Goal: Task Accomplishment & Management: Manage account settings

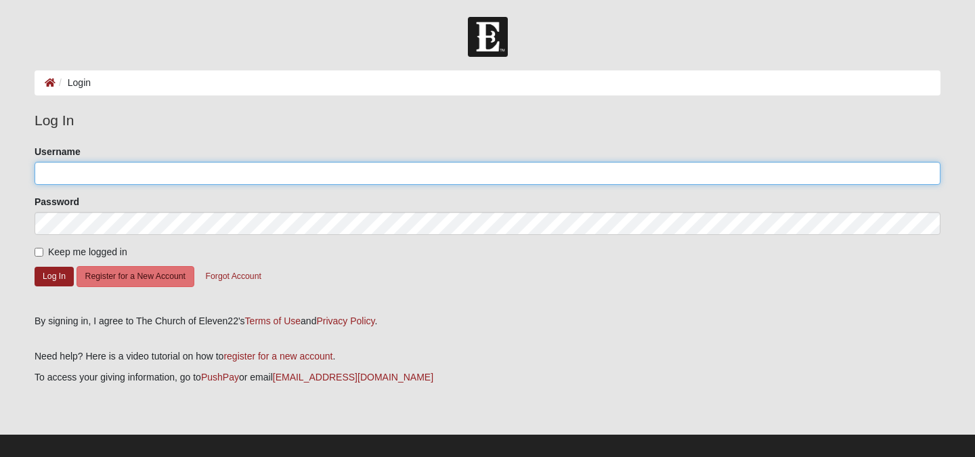
click at [446, 181] on input "Username" at bounding box center [488, 173] width 906 height 23
type input "[EMAIL_ADDRESS][DOMAIN_NAME]"
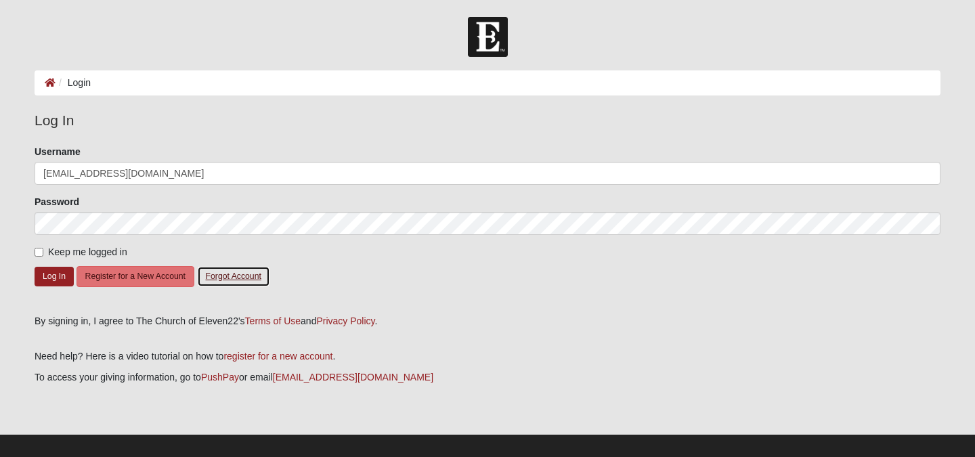
click at [229, 280] on button "Forgot Account" at bounding box center [233, 276] width 73 height 21
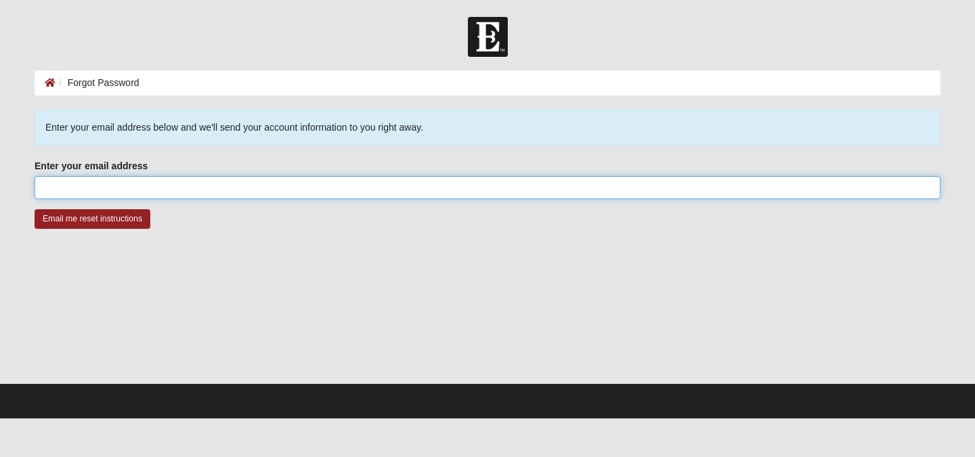
click at [198, 196] on input "Enter your email address" at bounding box center [488, 187] width 906 height 23
type input "[EMAIL_ADDRESS][DOMAIN_NAME]"
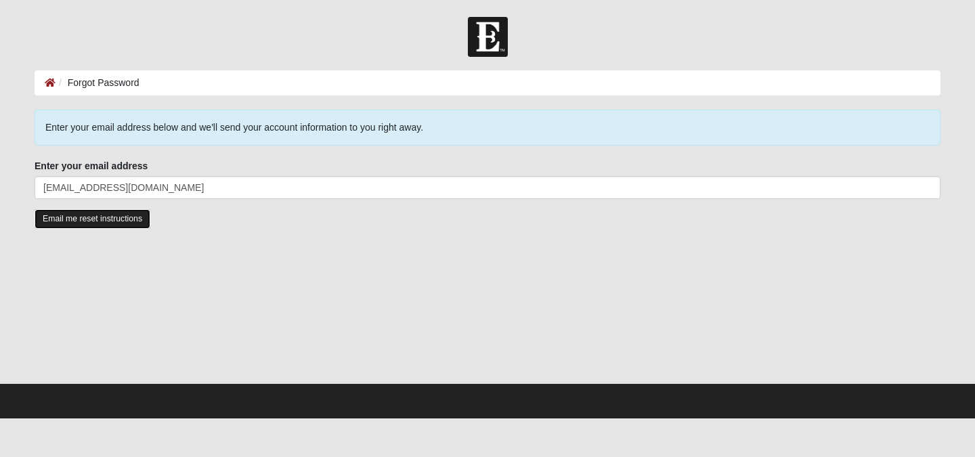
click at [123, 221] on input "Email me reset instructions" at bounding box center [93, 219] width 116 height 20
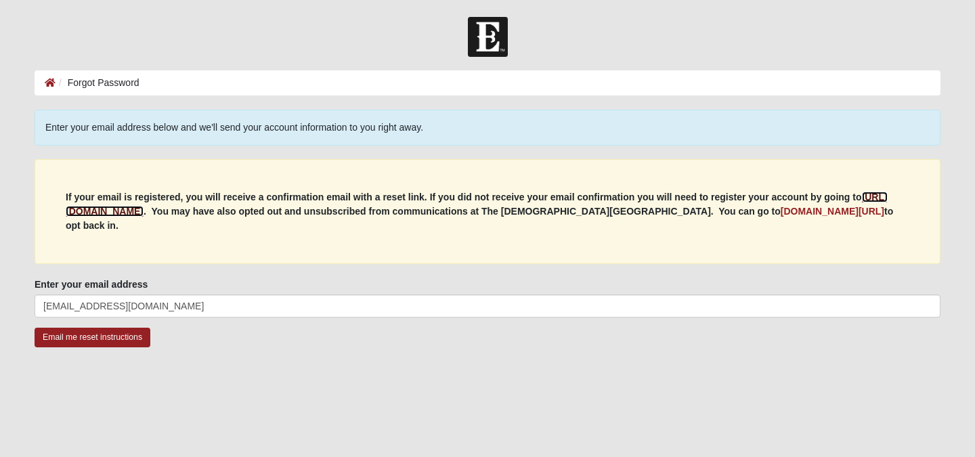
click at [189, 213] on b "[URL][DOMAIN_NAME]" at bounding box center [477, 204] width 822 height 25
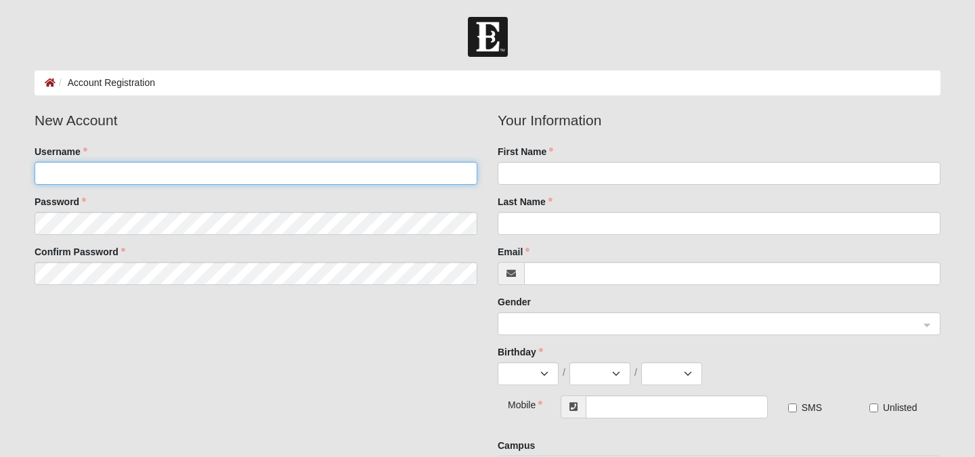
click at [189, 173] on input "Username" at bounding box center [256, 173] width 443 height 23
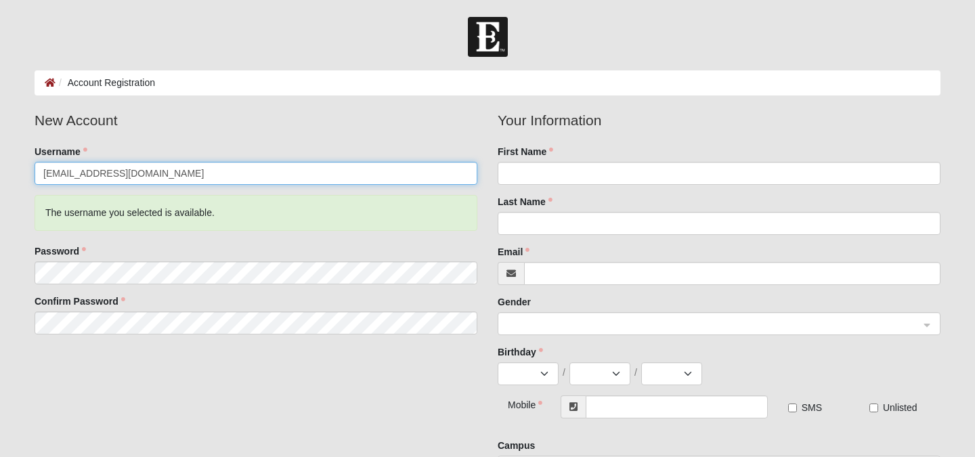
click at [207, 175] on input "[EMAIL_ADDRESS][DOMAIN_NAME]" at bounding box center [256, 173] width 443 height 23
type input "j"
type input "JTTungett"
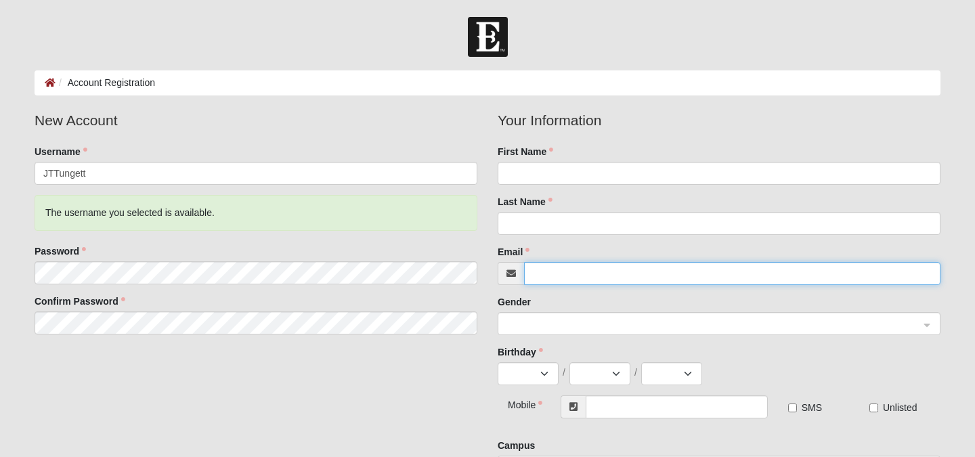
click at [546, 279] on input "Email" at bounding box center [732, 273] width 416 height 23
type input "[EMAIL_ADDRESS][DOMAIN_NAME]"
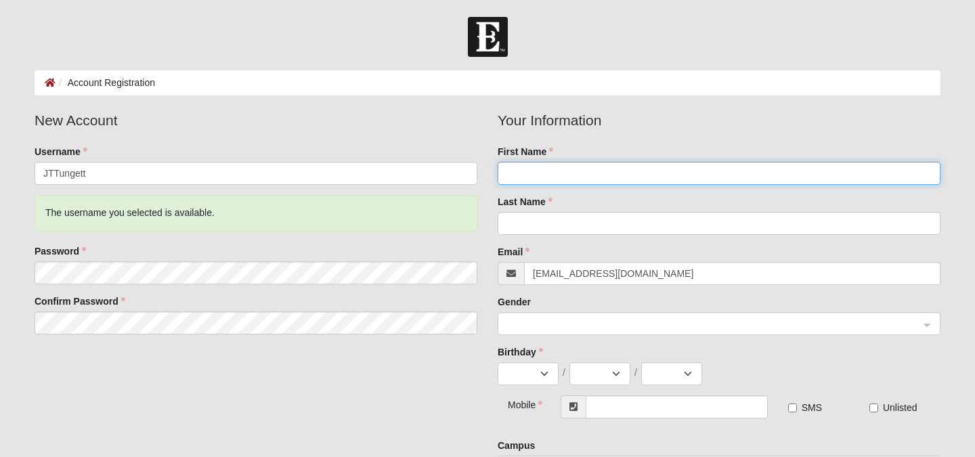
type input "Julian"
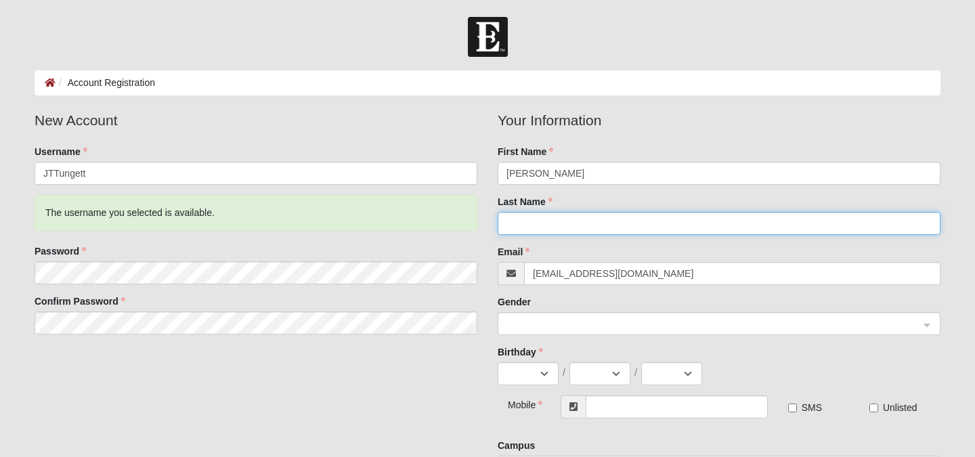
type input "Tungett"
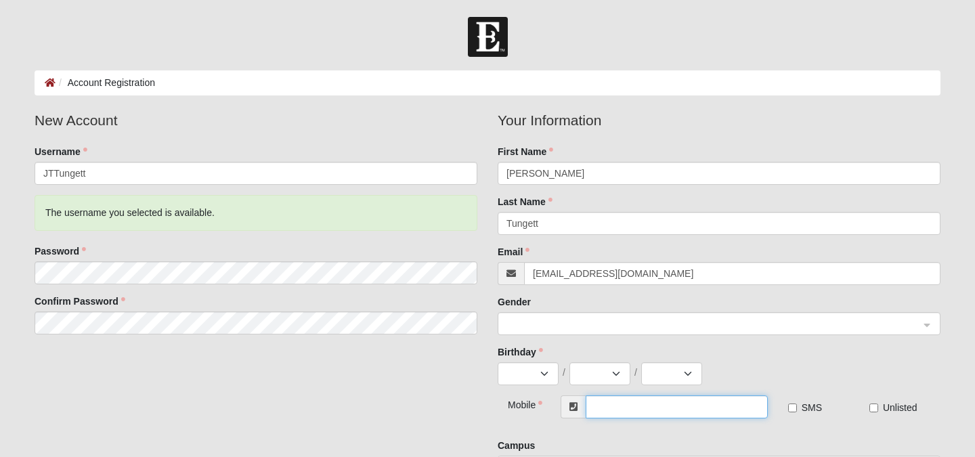
type input "[PHONE_NUMBER]"
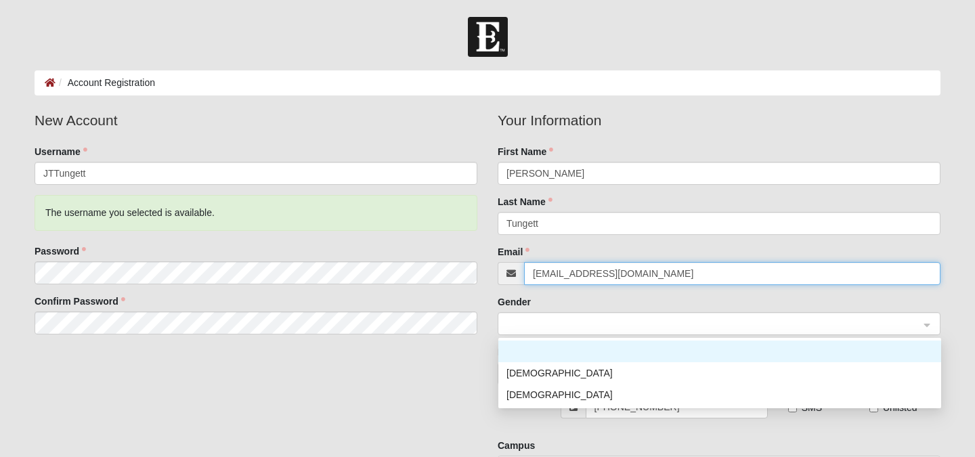
click at [553, 317] on span at bounding box center [713, 324] width 413 height 15
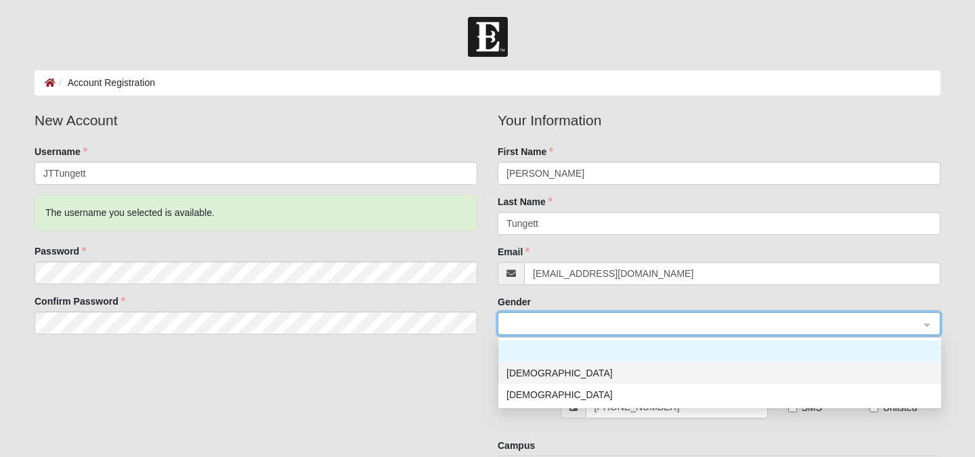
click at [538, 374] on div "[DEMOGRAPHIC_DATA]" at bounding box center [720, 373] width 427 height 15
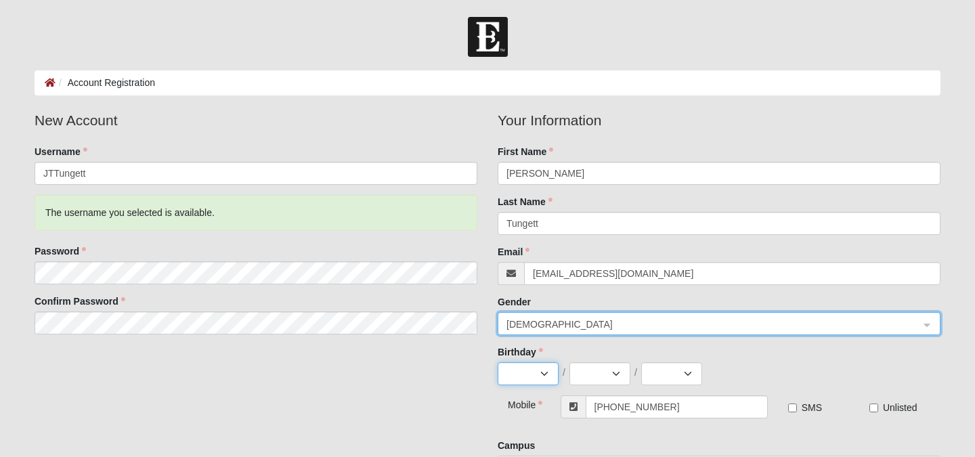
click at [538, 374] on select "Jan Feb Mar Apr May Jun Jul Aug Sep Oct Nov Dec" at bounding box center [528, 373] width 61 height 23
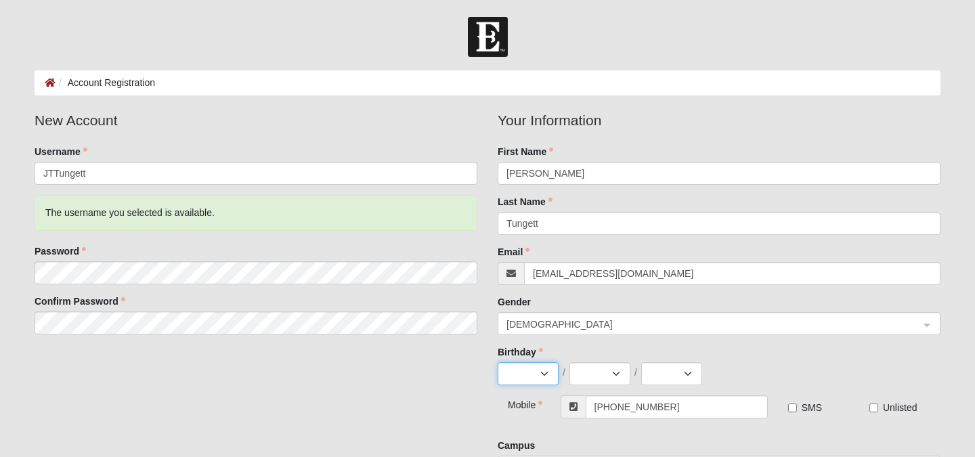
select select "6"
click at [498, 362] on select "Jan Feb Mar Apr May Jun Jul Aug Sep Oct Nov Dec" at bounding box center [528, 373] width 61 height 23
click at [603, 379] on select "1 2 3 4 5 6 7 8 9 10 11 12 13 14 15 16 17 18 19 20 21 22 23 24 25 26 27 28 29 30" at bounding box center [600, 373] width 61 height 23
select select "14"
click at [570, 362] on select "1 2 3 4 5 6 7 8 9 10 11 12 13 14 15 16 17 18 19 20 21 22 23 24 25 26 27 28 29 30" at bounding box center [600, 373] width 61 height 23
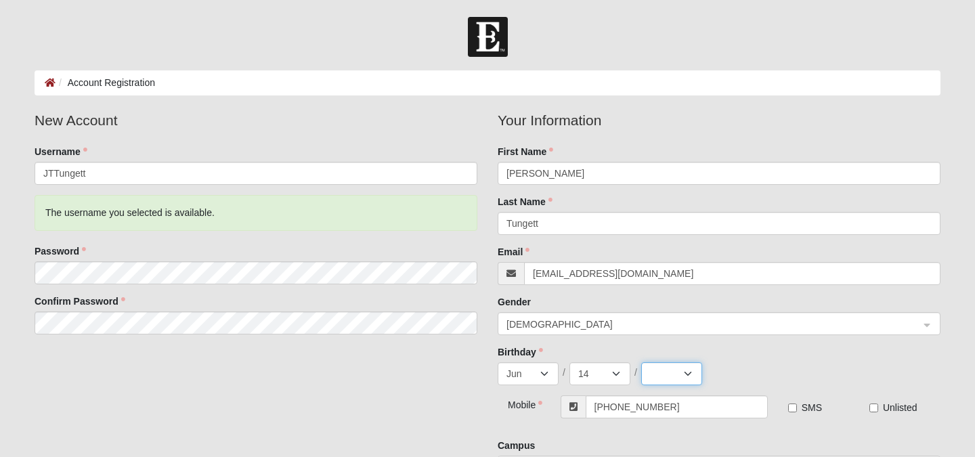
click at [686, 368] on select "2025 2024 2023 2022 2021 2020 2019 2018 2017 2016 2015 2014 2013 2012 2011 2010…" at bounding box center [671, 373] width 61 height 23
select select "1998"
click at [641, 362] on select "2025 2024 2023 2022 2021 2020 2019 2018 2017 2016 2015 2014 2013 2012 2011 2010…" at bounding box center [671, 373] width 61 height 23
click at [792, 408] on input "SMS" at bounding box center [792, 408] width 9 height 9
checkbox input "true"
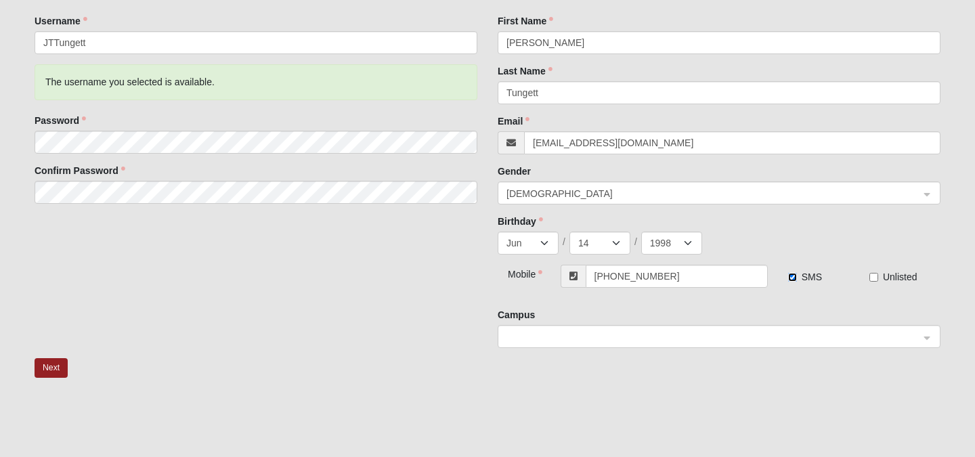
scroll to position [135, 0]
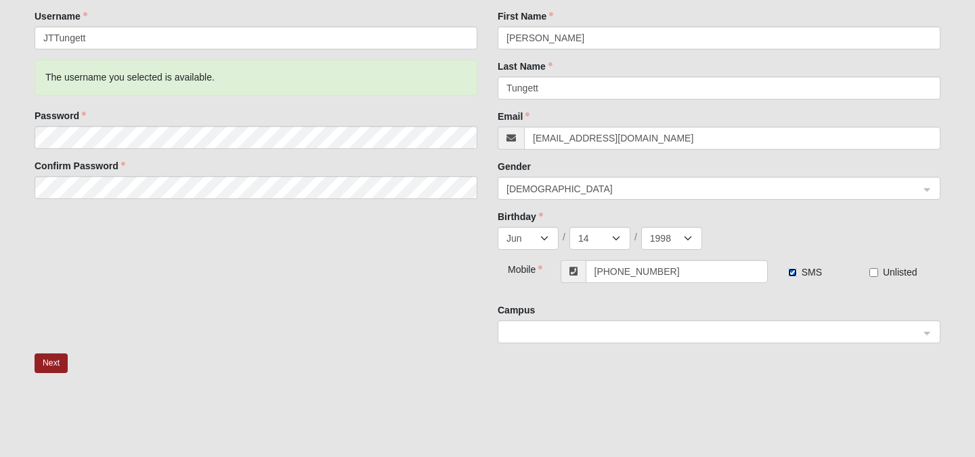
click at [517, 337] on span at bounding box center [713, 332] width 413 height 15
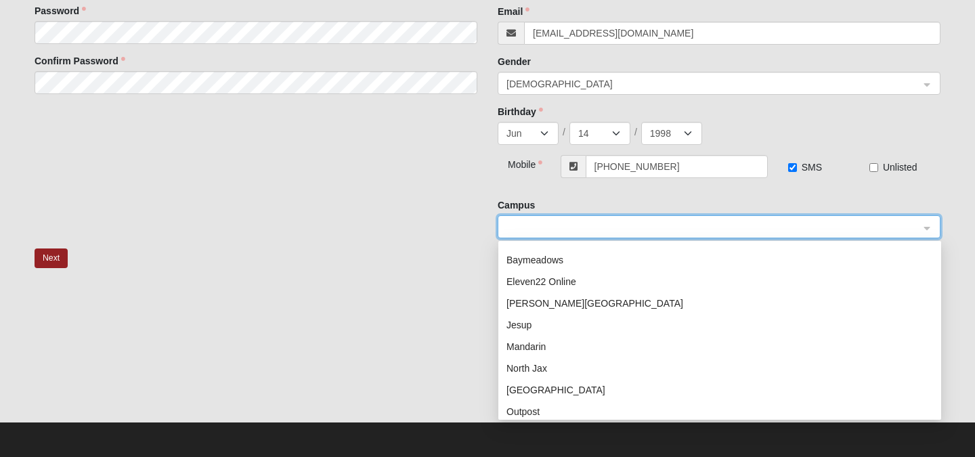
scroll to position [0, 0]
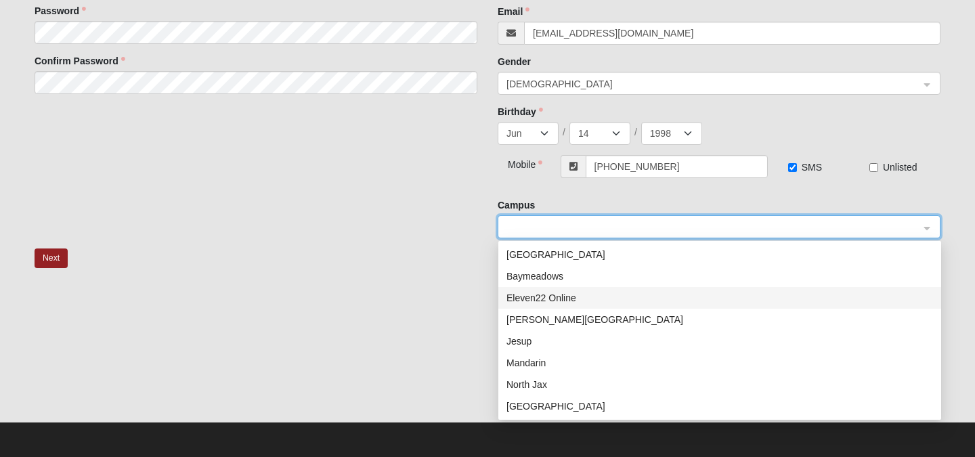
click at [542, 288] on div "Eleven22 Online" at bounding box center [719, 298] width 443 height 22
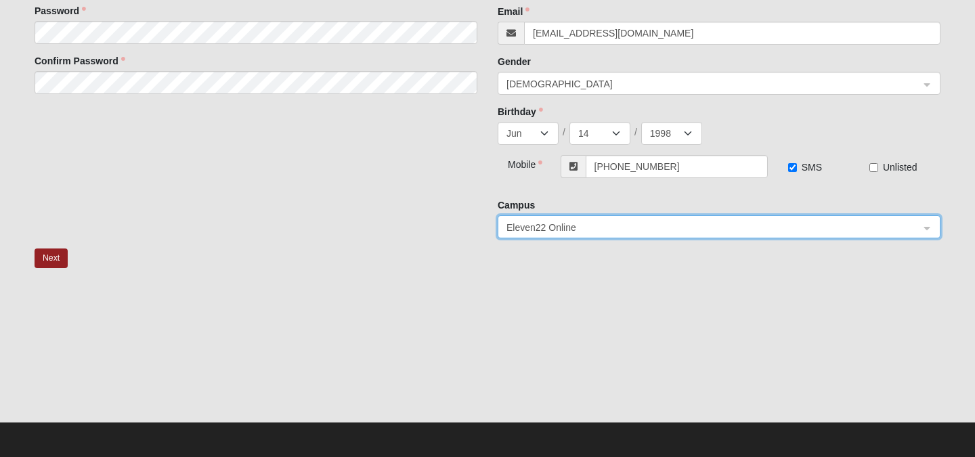
click at [494, 288] on div at bounding box center [488, 353] width 906 height 135
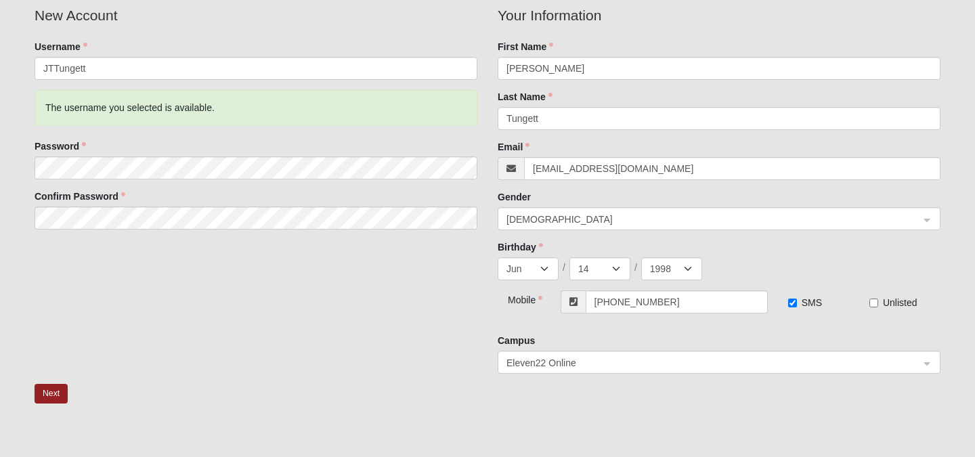
scroll to position [103, 0]
click at [366, 353] on div "New Account Username JTTungett The username you selected is available. Password…" at bounding box center [487, 196] width 926 height 379
click at [51, 398] on button "Next" at bounding box center [51, 396] width 33 height 20
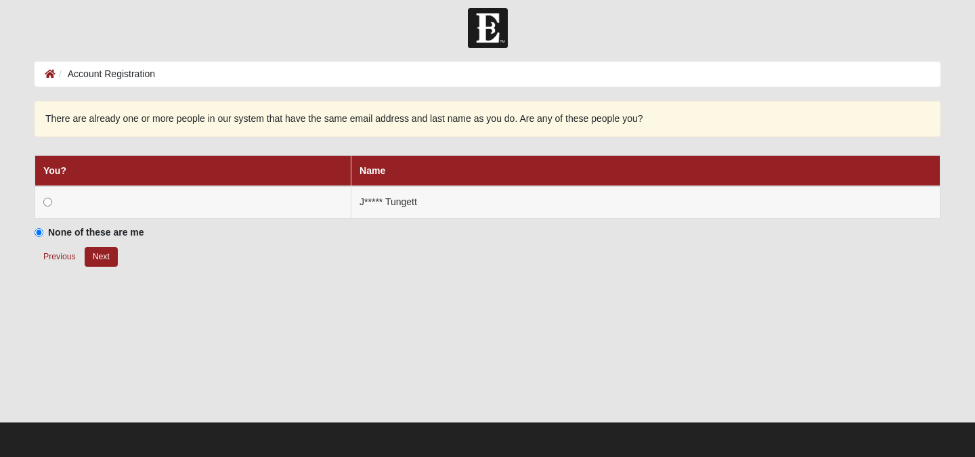
scroll to position [8, 0]
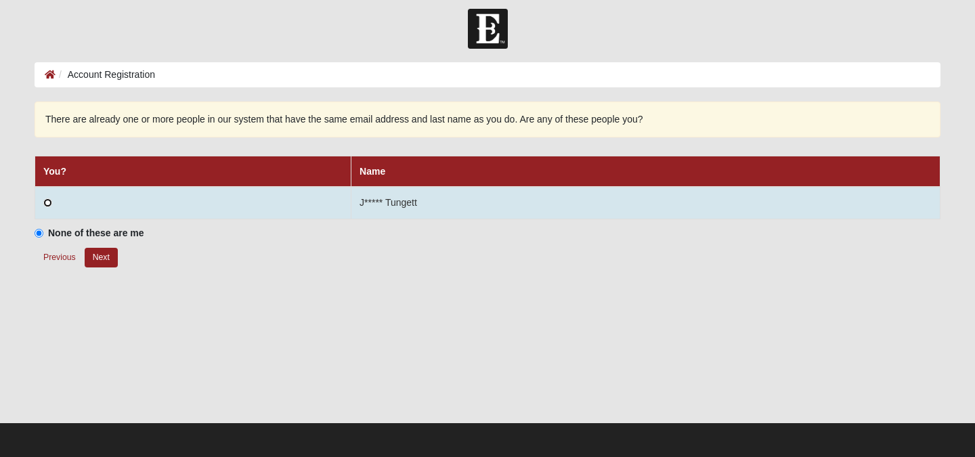
click at [48, 200] on input "radio" at bounding box center [47, 202] width 9 height 9
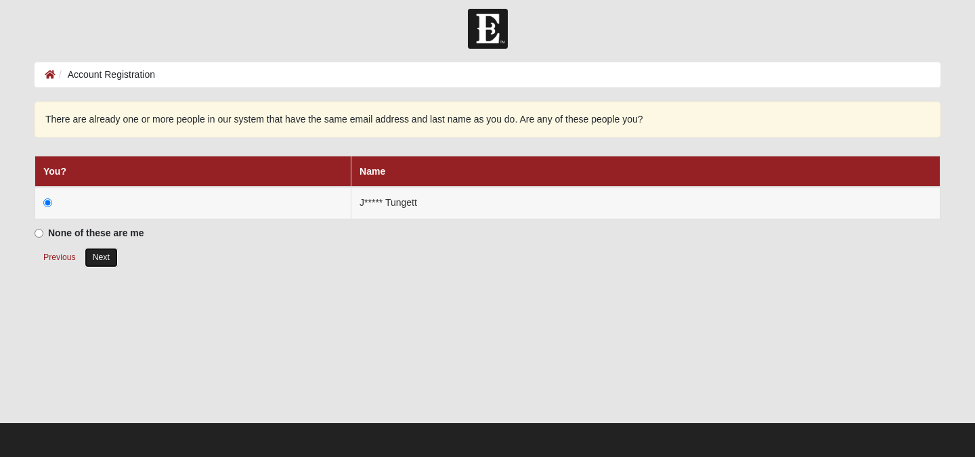
click at [104, 249] on button "Next" at bounding box center [101, 258] width 33 height 20
radio input "true"
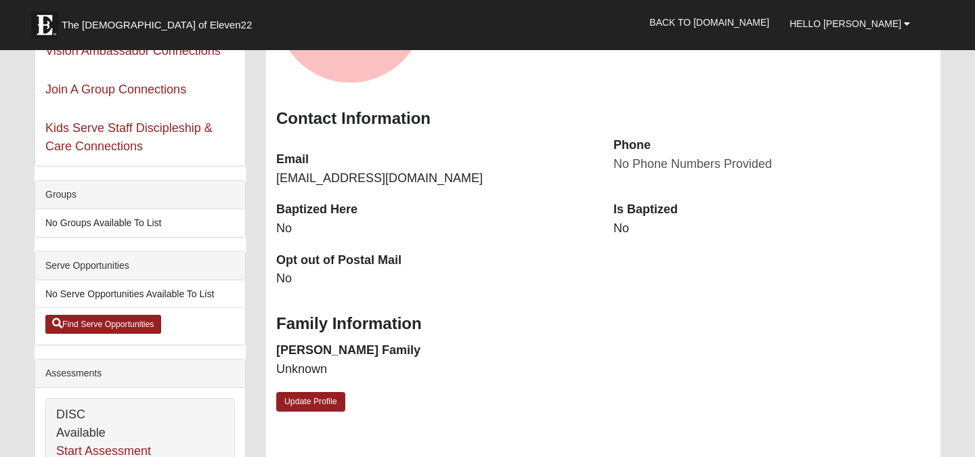
scroll to position [194, 0]
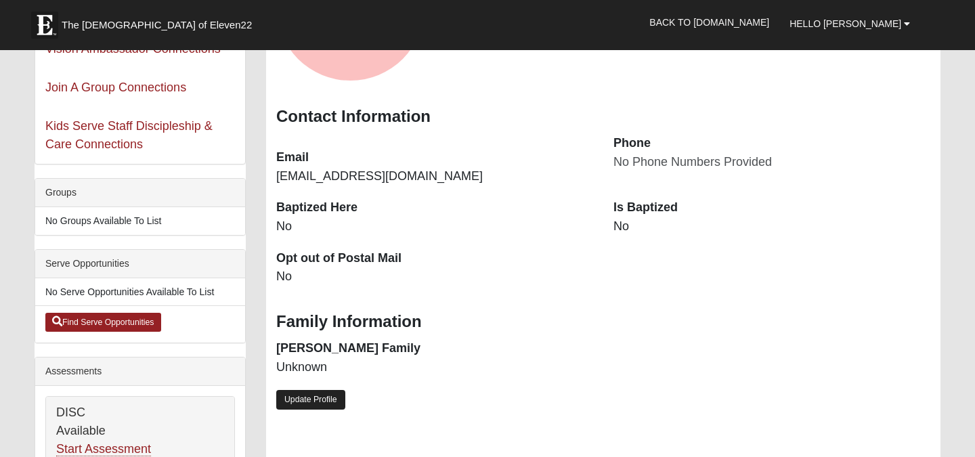
click at [283, 405] on link "Update Profile" at bounding box center [310, 400] width 69 height 20
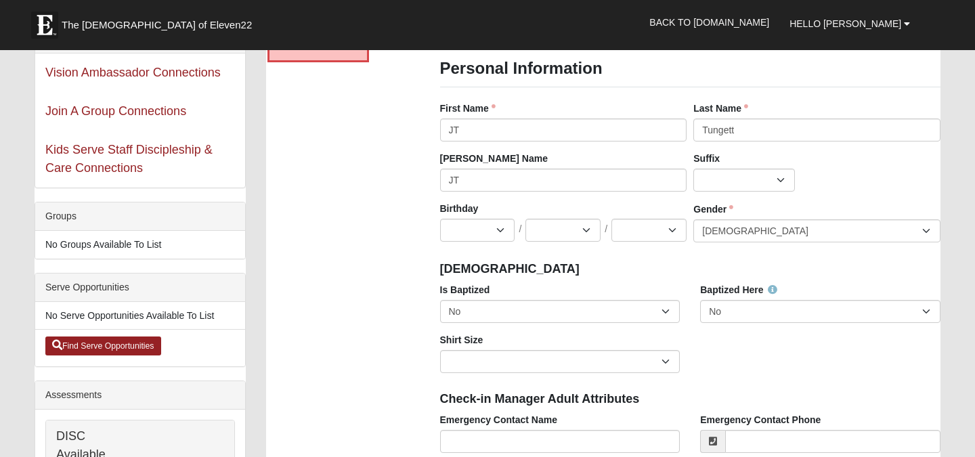
scroll to position [141, 0]
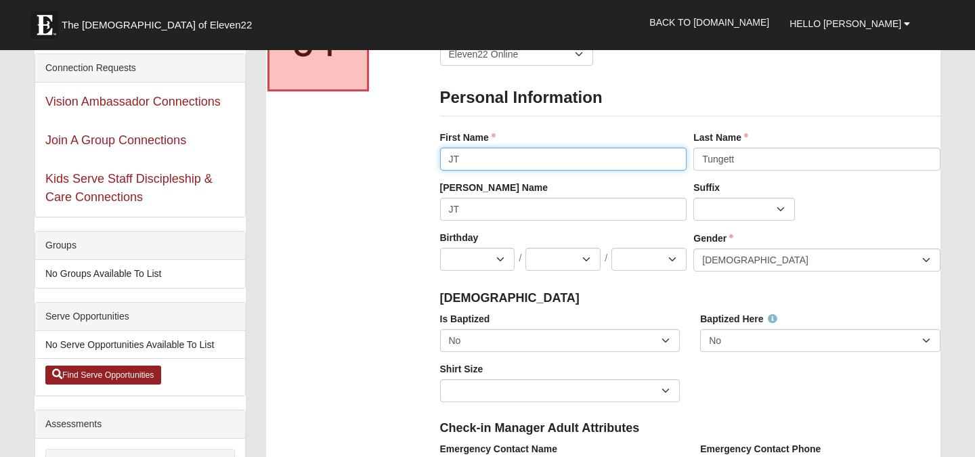
click at [493, 160] on input "JT" at bounding box center [563, 159] width 247 height 23
type input "[PERSON_NAME]"
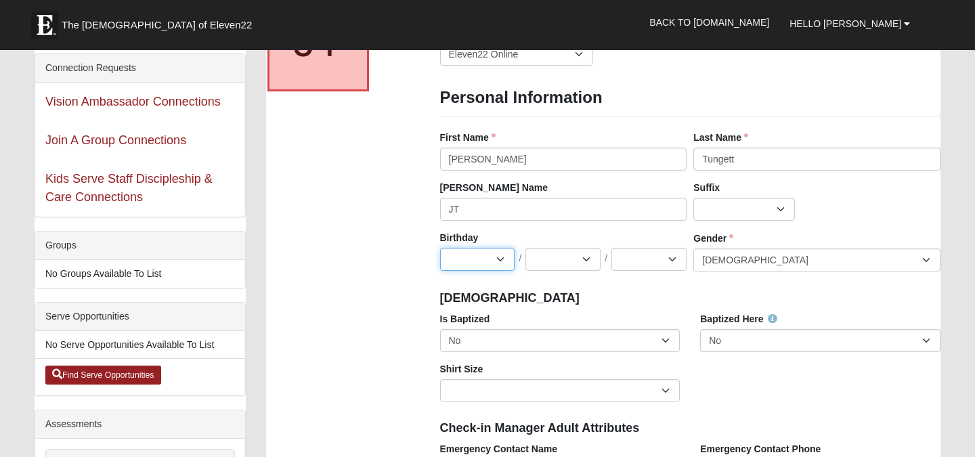
click at [485, 249] on select "Jan Feb Mar Apr May Jun Jul Aug Sep Oct Nov Dec" at bounding box center [477, 259] width 75 height 23
select select "6"
click at [440, 248] on select "Jan Feb Mar Apr May Jun Jul Aug Sep Oct Nov Dec" at bounding box center [477, 259] width 75 height 23
click at [565, 262] on select "1 2 3 4 5 6 7 8 9 10 11 12 13 14 15 16 17 18 19 20 21 22 23 24 25 26 27 28 29 3…" at bounding box center [563, 259] width 75 height 23
select select "14"
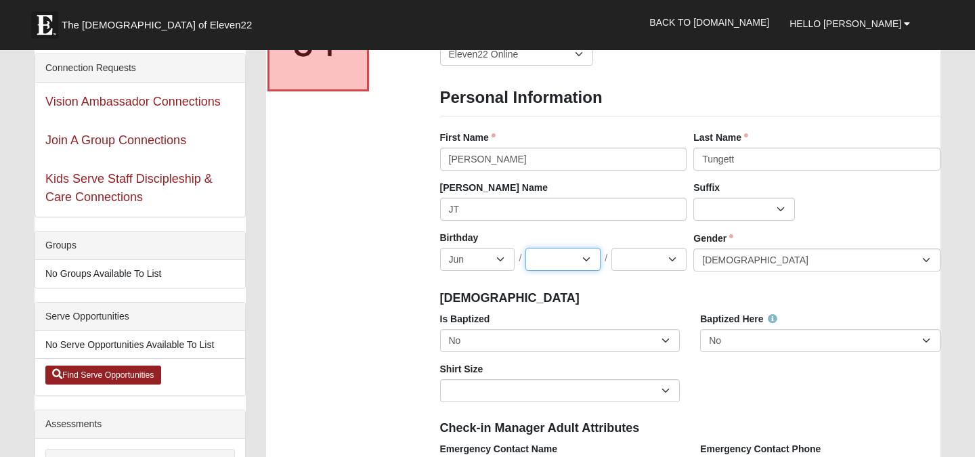
click at [526, 248] on select "1 2 3 4 5 6 7 8 9 10 11 12 13 14 15 16 17 18 19 20 21 22 23 24 25 26 27 28 29 3…" at bounding box center [563, 259] width 75 height 23
click at [647, 259] on select "2025 2024 2023 2022 2021 2020 2019 2018 2017 2016 2015 2014 2013 2012 2011 2010…" at bounding box center [649, 259] width 75 height 23
select select "1998"
click at [612, 248] on select "2025 2024 2023 2022 2021 2020 2019 2018 2017 2016 2015 2014 2013 2012 2011 2010…" at bounding box center [649, 259] width 75 height 23
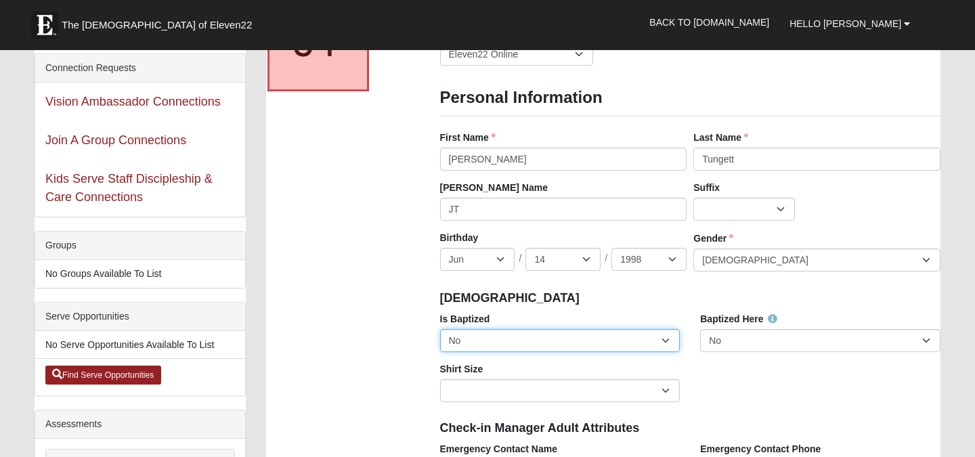
click at [561, 339] on select "No Yes" at bounding box center [560, 340] width 240 height 23
select select "True"
click at [440, 329] on select "No Yes" at bounding box center [560, 340] width 240 height 23
click at [593, 296] on h4 "Baptism" at bounding box center [690, 298] width 501 height 15
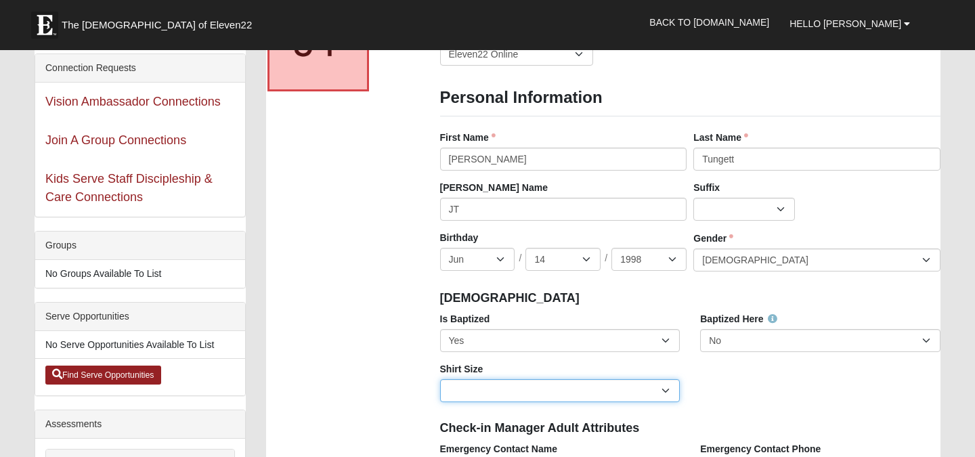
click at [612, 395] on select "Adult Small Adult Medium Adult Large Adult XL Adult XXL Adult 3XL Adult 4XL You…" at bounding box center [560, 390] width 240 height 23
select select "Adult Large"
click at [440, 379] on select "Adult Small Adult Medium Adult Large Adult XL Adult XXL Adult 3XL Adult 4XL You…" at bounding box center [560, 390] width 240 height 23
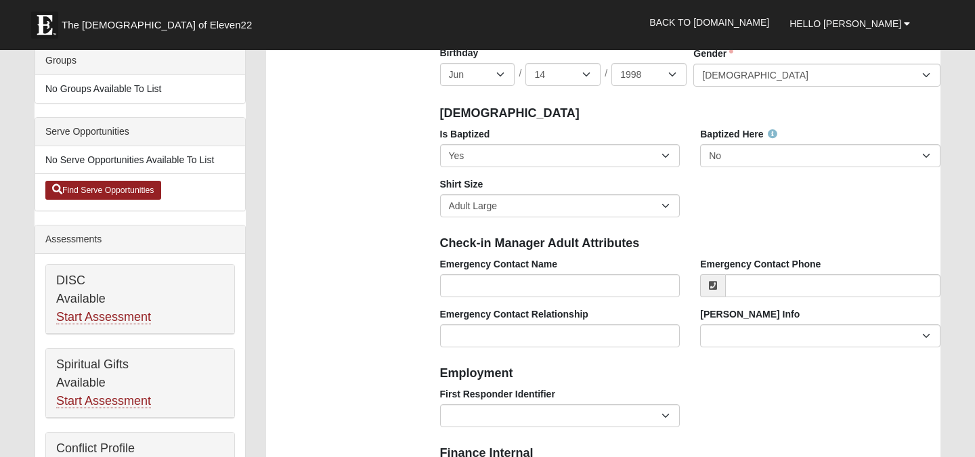
scroll to position [336, 0]
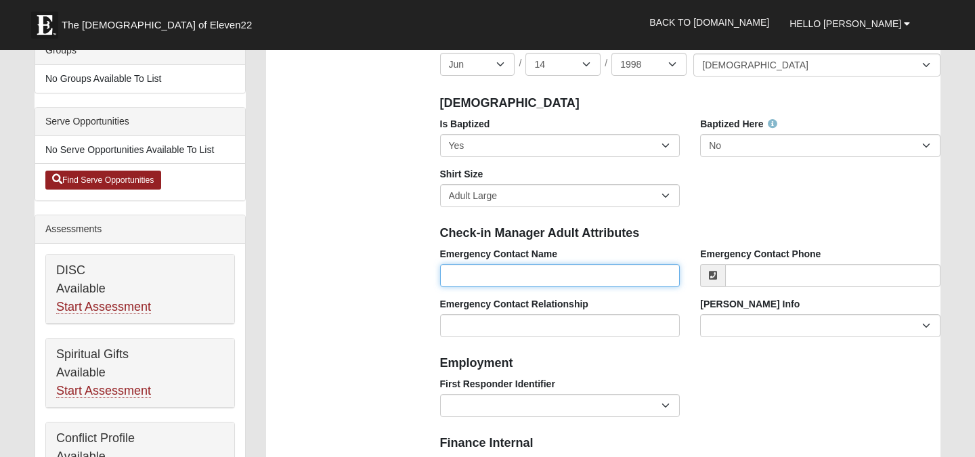
click at [492, 276] on input "Emergency Contact Name" at bounding box center [560, 275] width 240 height 23
type input "[PERSON_NAME]"
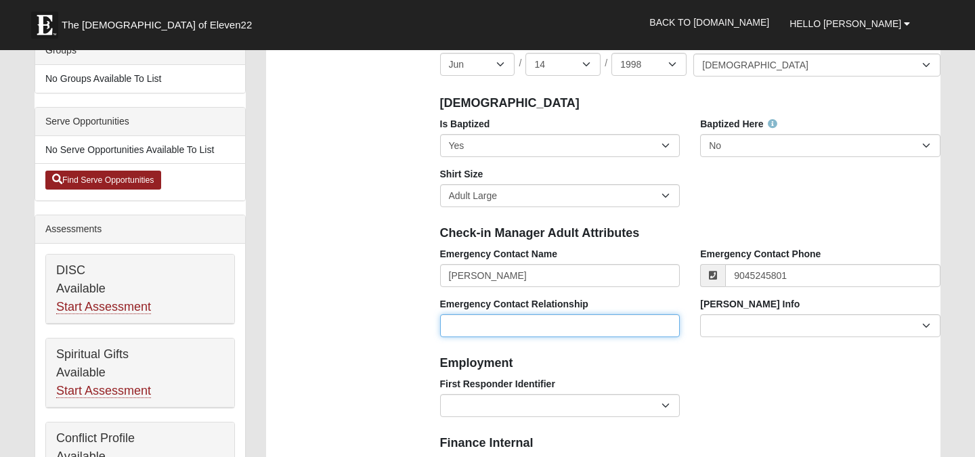
type input "[PHONE_NUMBER]"
click at [492, 319] on input "Emergency Contact Relationship" at bounding box center [560, 325] width 240 height 23
type input "Spouse"
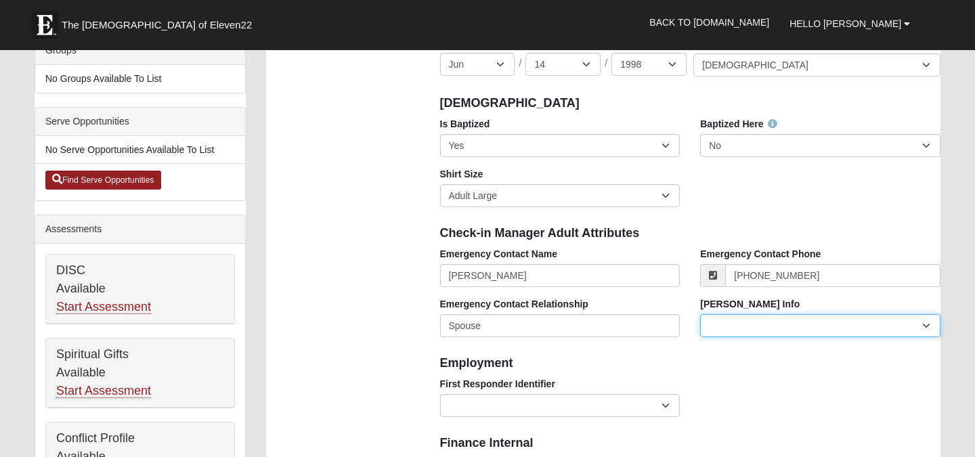
click at [739, 334] on select "Current Foster Child Current Foster Parent Former Foster Child Former Foster Pa…" at bounding box center [820, 325] width 240 height 23
click at [668, 355] on div "Employment" at bounding box center [690, 362] width 521 height 30
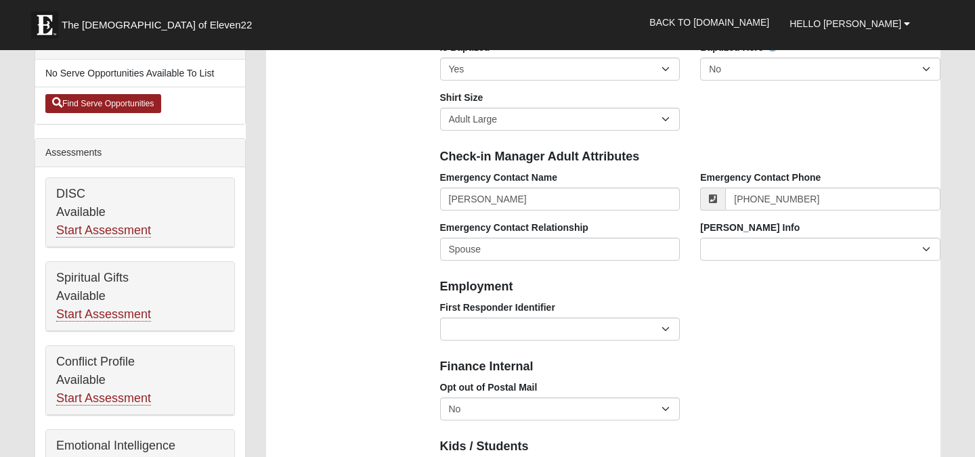
scroll to position [421, 0]
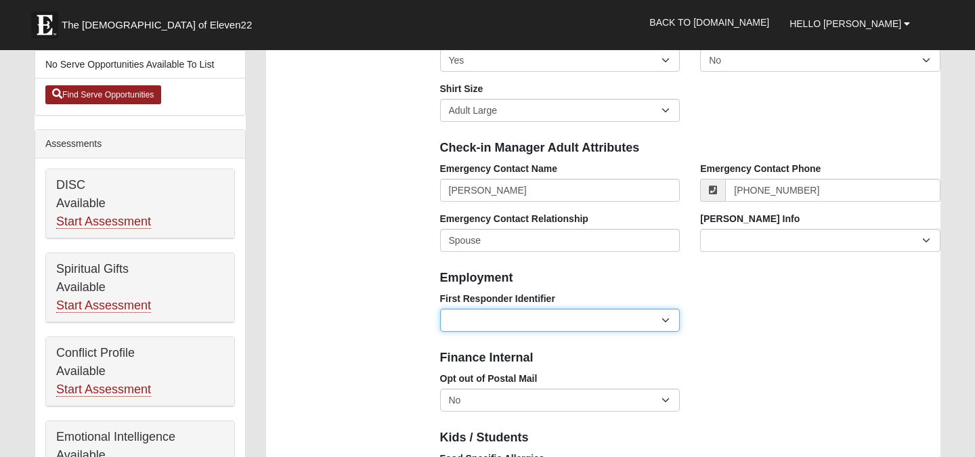
click at [669, 328] on select "EMT | Paramedic | Medical Firefighter | Fire Department Police Officer | Sherif…" at bounding box center [560, 320] width 240 height 23
select select "2493"
click at [440, 309] on select "EMT | Paramedic | Medical Firefighter | Fire Department Police Officer | Sherif…" at bounding box center [560, 320] width 240 height 23
click at [691, 360] on h4 "Finance Internal" at bounding box center [690, 358] width 501 height 15
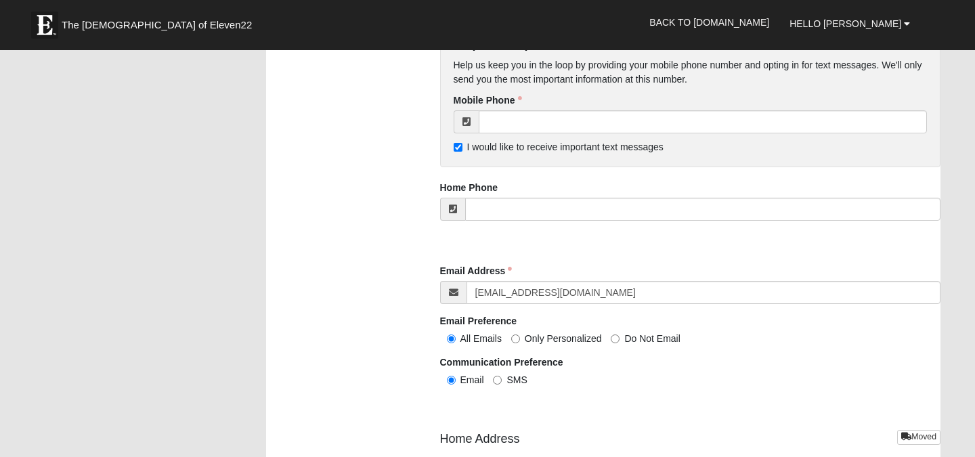
scroll to position [1327, 0]
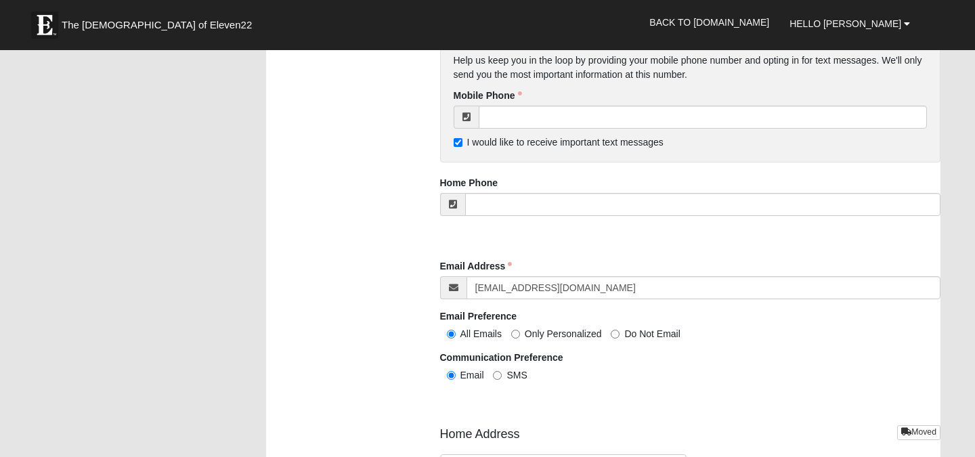
click at [521, 334] on label "Only Personalized" at bounding box center [556, 334] width 91 height 14
click at [520, 334] on input "Only Personalized" at bounding box center [515, 334] width 9 height 9
radio input "true"
click at [507, 377] on span "SMS" at bounding box center [517, 375] width 20 height 11
click at [502, 377] on input "SMS" at bounding box center [497, 375] width 9 height 9
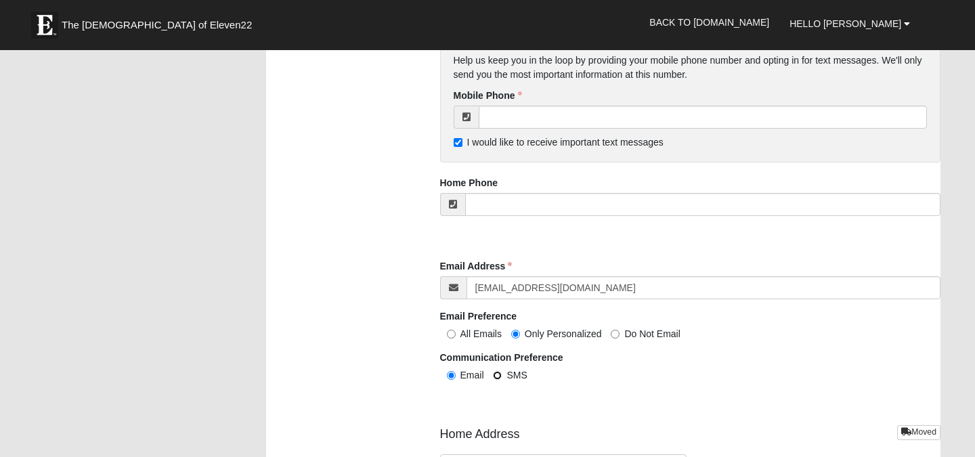
radio input "true"
click at [473, 377] on span "Email" at bounding box center [472, 375] width 24 height 11
click at [456, 377] on input "Email" at bounding box center [451, 375] width 9 height 9
radio input "true"
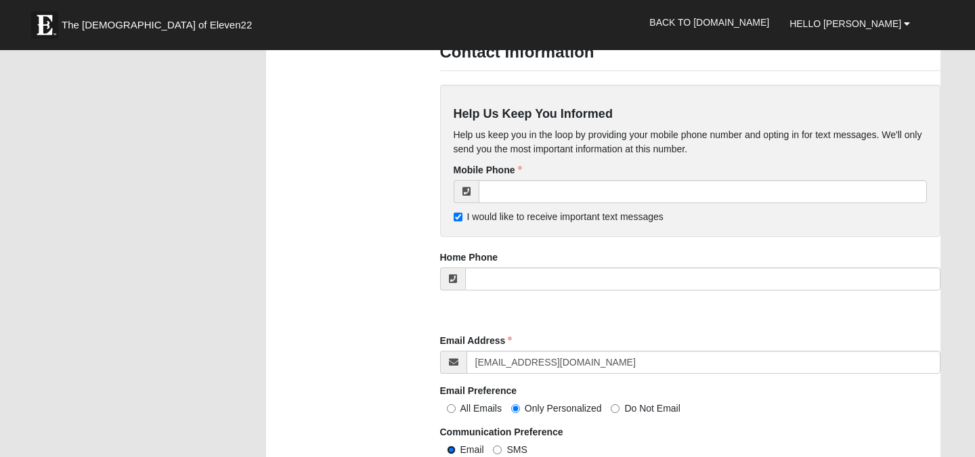
scroll to position [1252, 0]
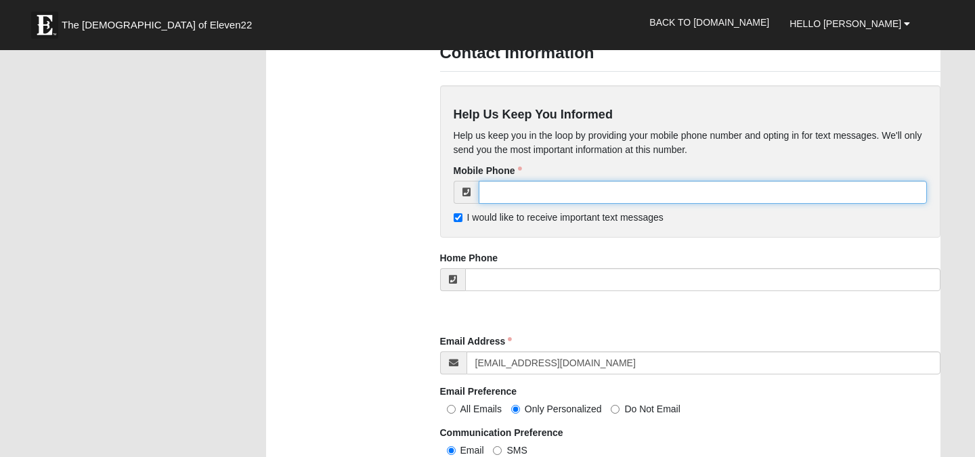
click at [517, 193] on input "tel" at bounding box center [703, 192] width 449 height 23
type input "[PHONE_NUMBER]"
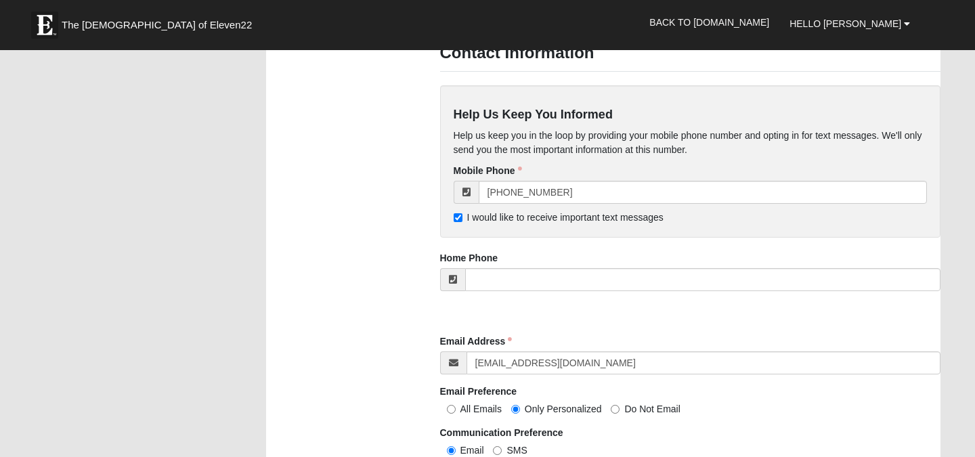
type input "624 Garden Street"
type input "Brooksville"
type input "34601"
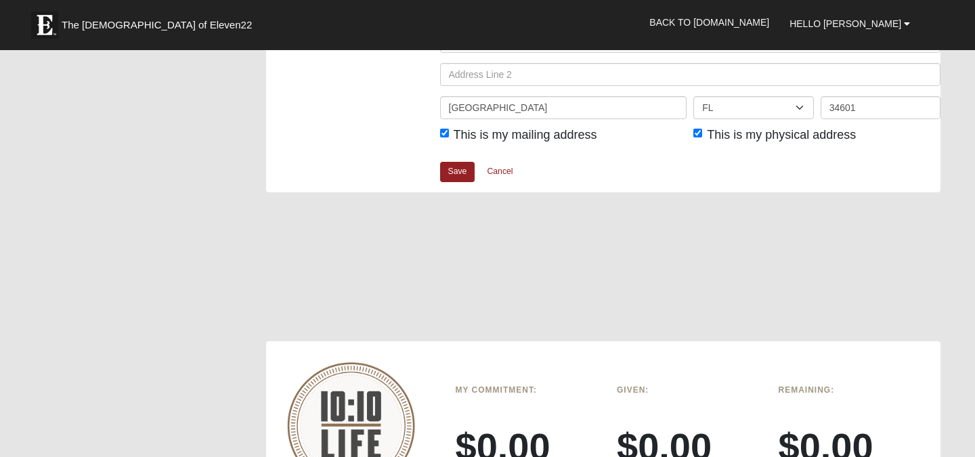
scroll to position [1771, 0]
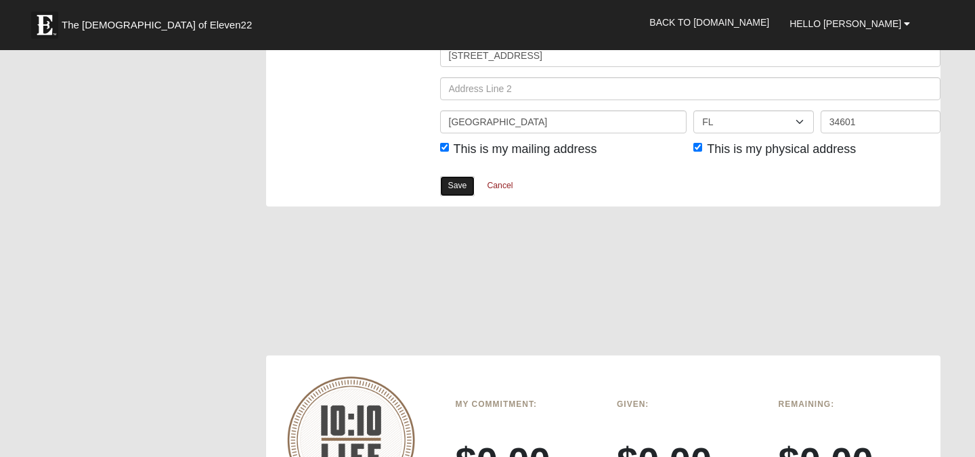
click at [444, 182] on link "Save" at bounding box center [457, 186] width 35 height 20
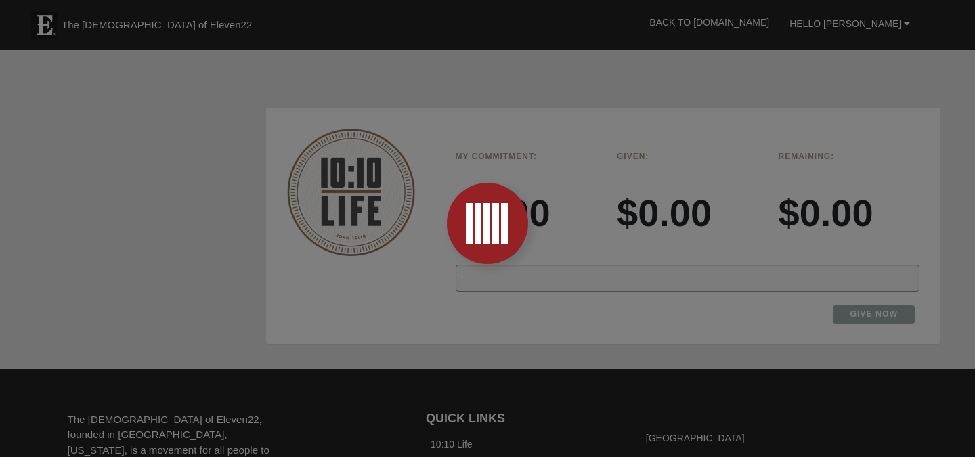
scroll to position [2024, 0]
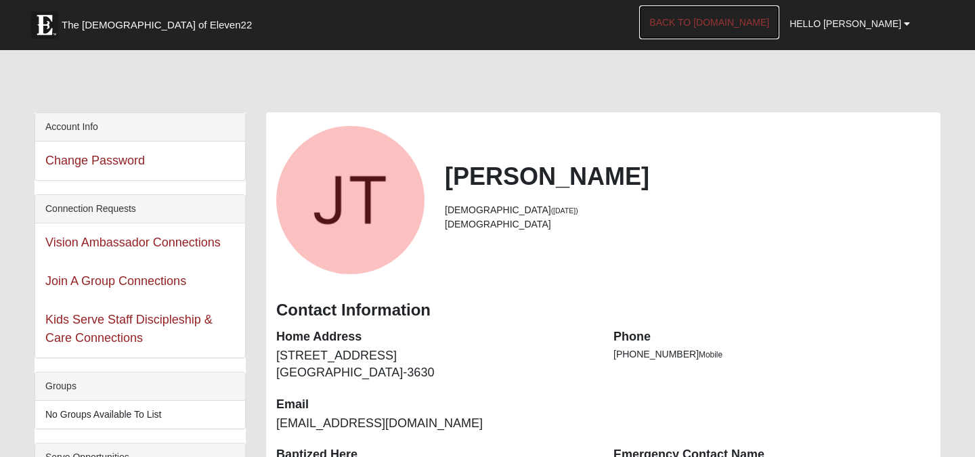
click at [775, 20] on link "Back to [DOMAIN_NAME]" at bounding box center [709, 22] width 140 height 34
